Goal: Use online tool/utility

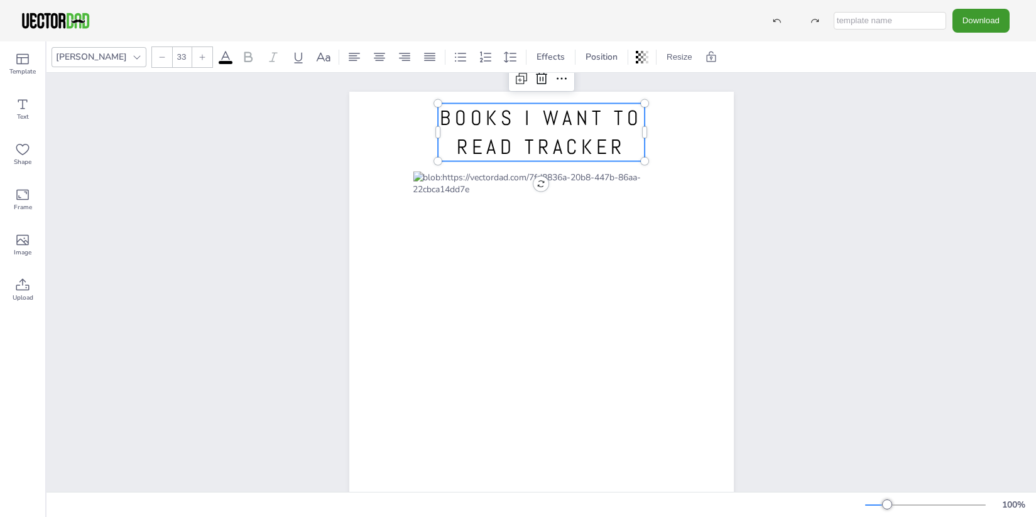
click at [597, 161] on p "BOOKS I WANT TO READ TRACKER" at bounding box center [541, 133] width 207 height 58
click at [595, 152] on span "BOOKS I WANT TO READ TRACKER" at bounding box center [541, 132] width 202 height 55
click at [591, 150] on span "BOOKS I WANT TO READ TRACKER" at bounding box center [541, 132] width 202 height 55
click at [626, 150] on p "BOOKS I WANT TO READ TRACKER" at bounding box center [541, 133] width 207 height 58
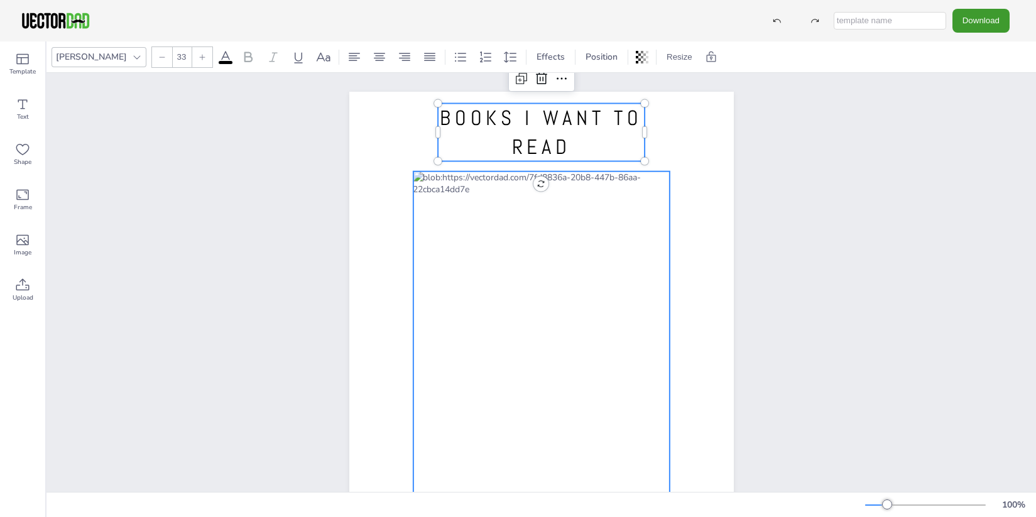
scroll to position [116, 0]
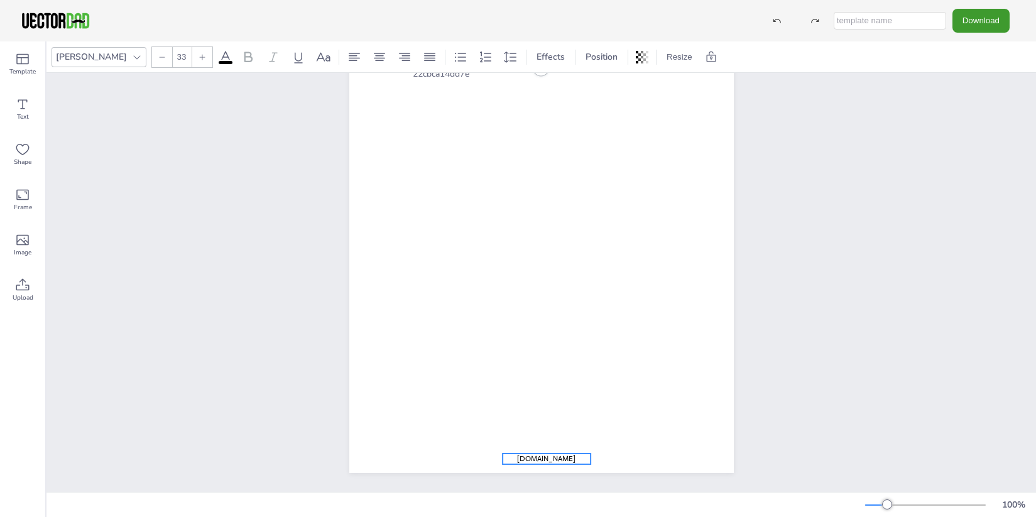
type input "12"
click at [554, 458] on span "[DOMAIN_NAME]" at bounding box center [546, 458] width 58 height 10
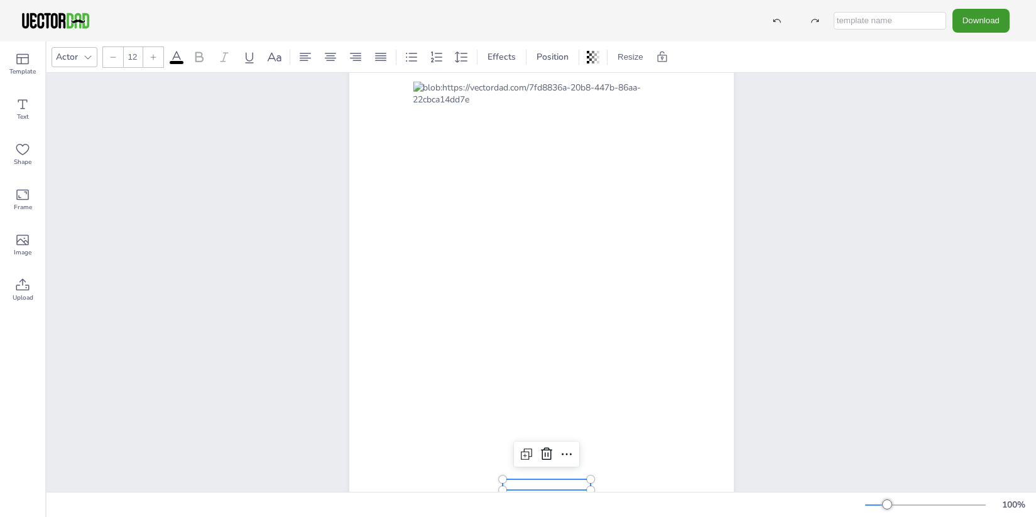
scroll to position [90, 0]
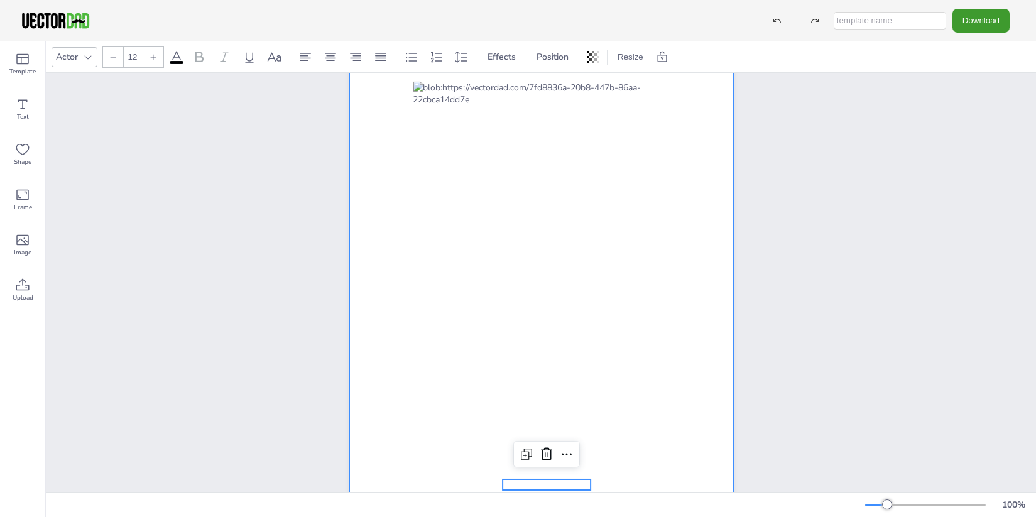
click at [718, 375] on div at bounding box center [541, 250] width 384 height 497
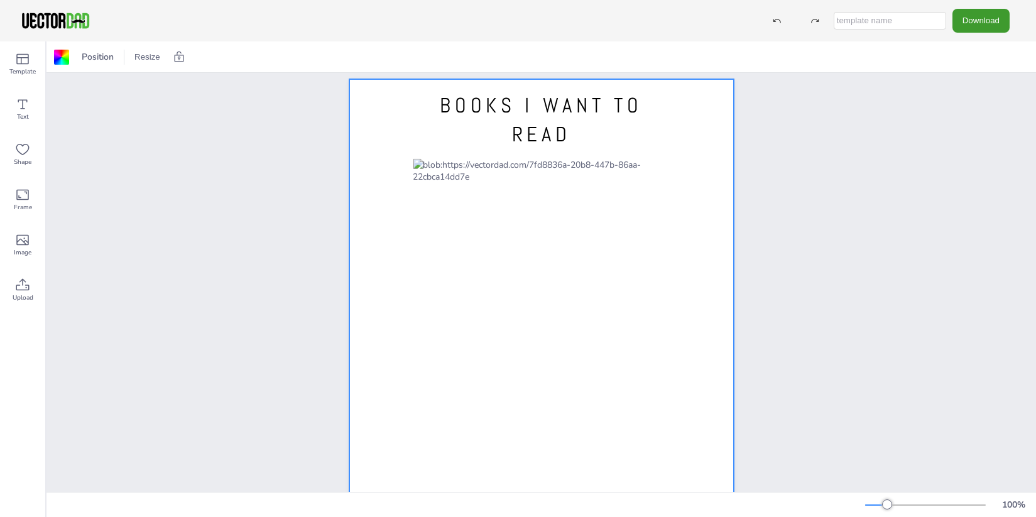
scroll to position [0, 0]
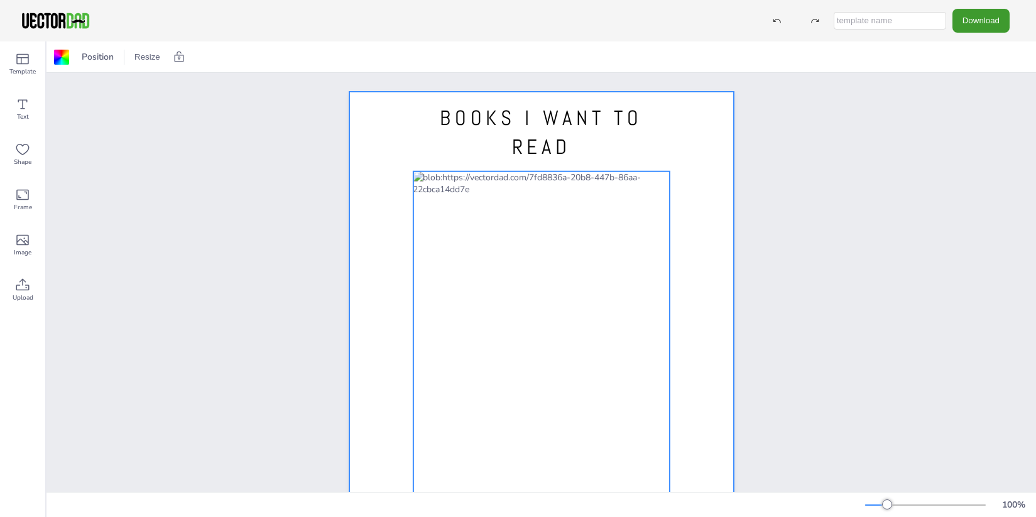
click at [600, 193] on div at bounding box center [541, 356] width 256 height 371
